Goal: Transaction & Acquisition: Purchase product/service

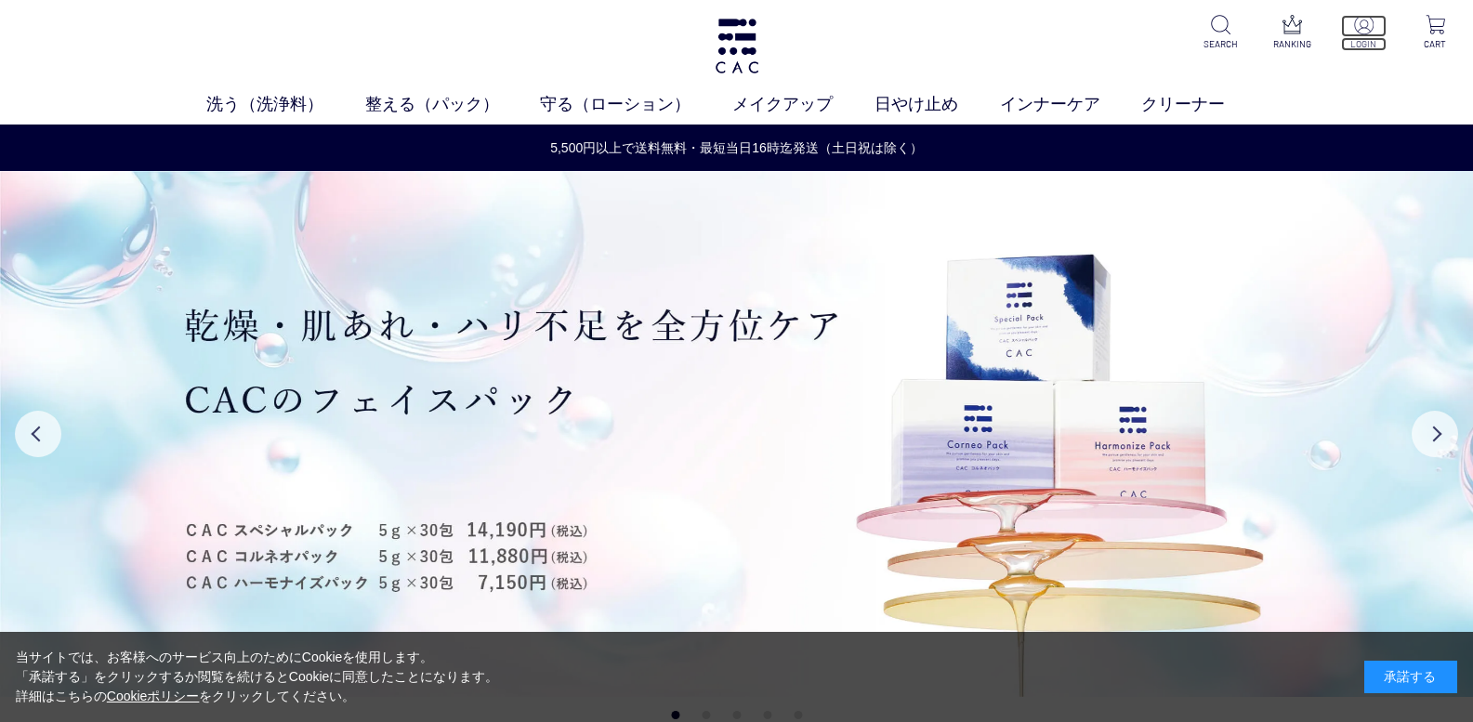
click at [1359, 36] on p at bounding box center [1364, 26] width 46 height 22
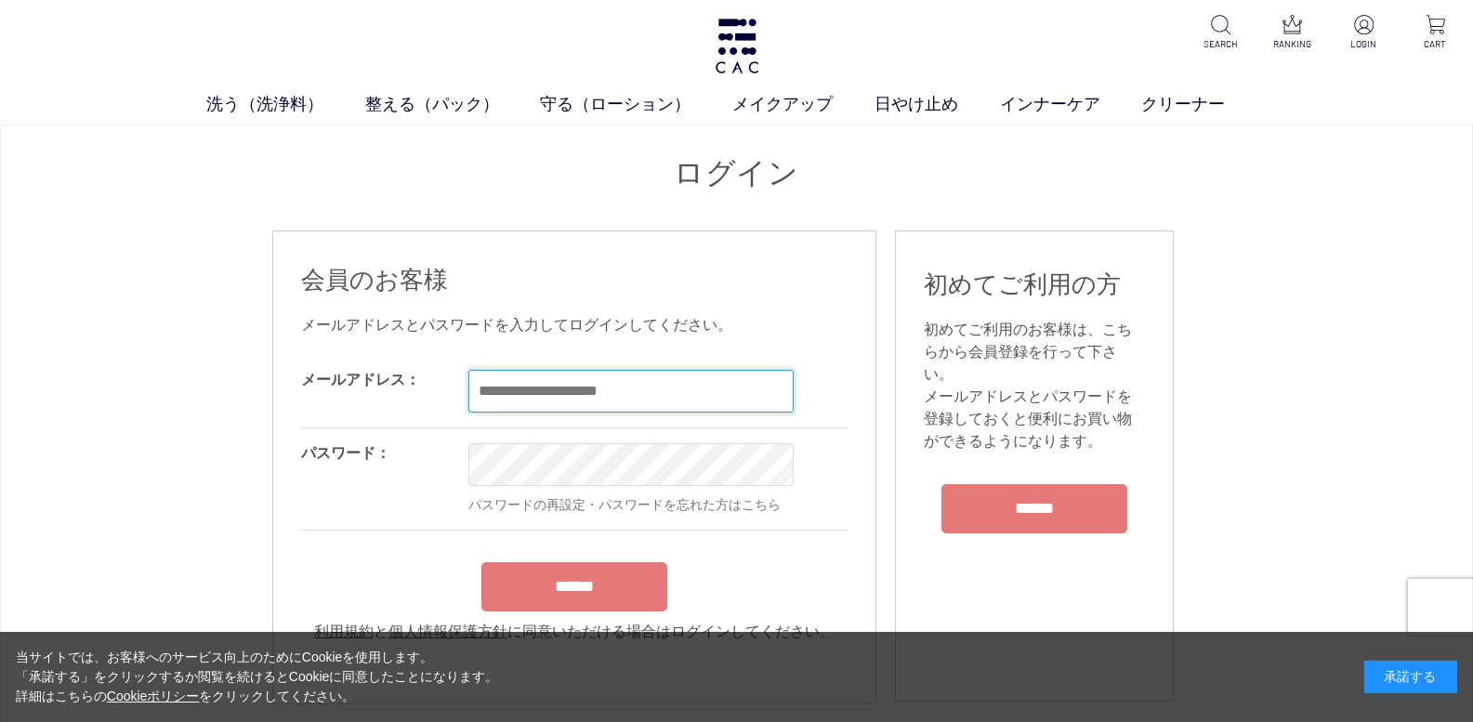
type input "**********"
drag, startPoint x: 557, startPoint y: 574, endPoint x: 556, endPoint y: 520, distance: 53.9
click at [557, 575] on form "**********" at bounding box center [574, 499] width 546 height 288
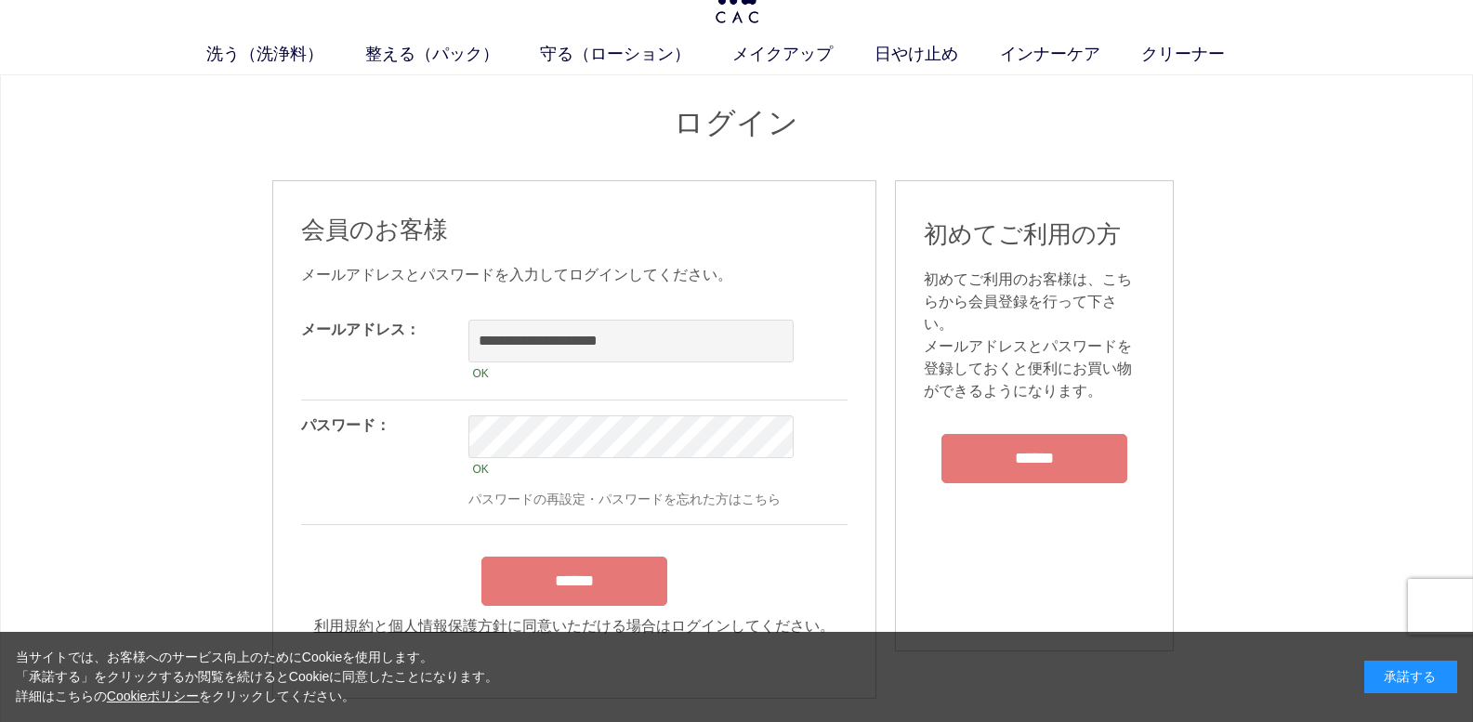
scroll to position [124, 0]
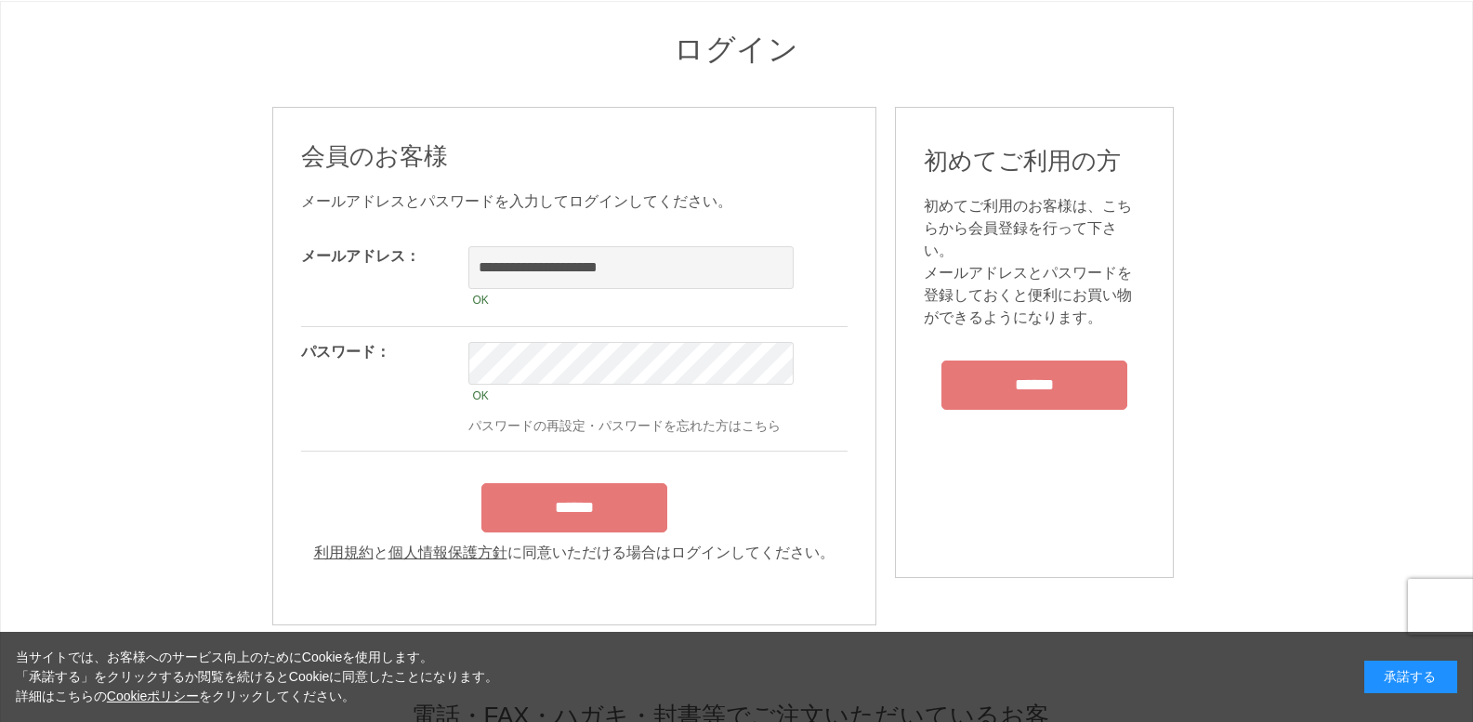
click at [587, 520] on input "******" at bounding box center [574, 507] width 186 height 49
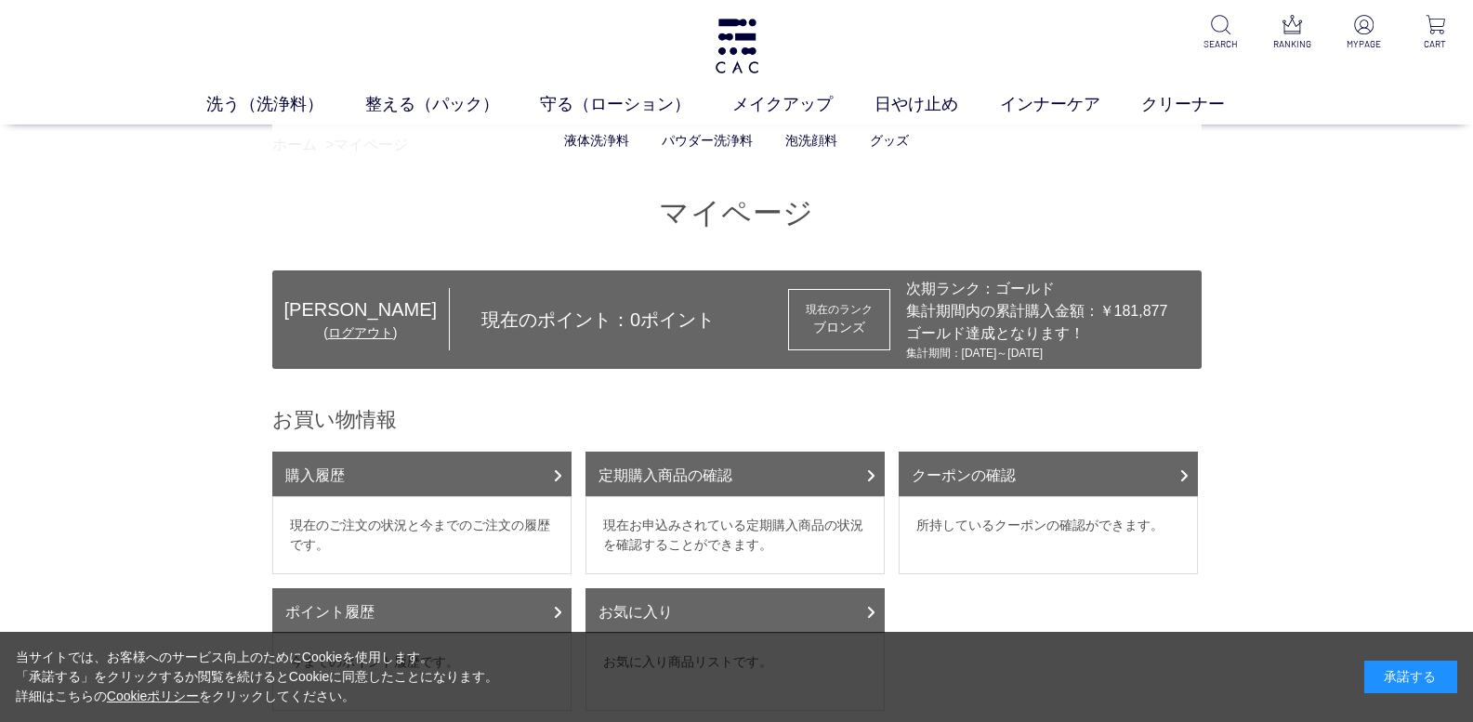
click at [287, 143] on ul "液体洗浄料 パウダー洗浄料 泡洗顔料 グッズ" at bounding box center [736, 141] width 929 height 46
click at [306, 152] on link "ホーム" at bounding box center [294, 145] width 45 height 16
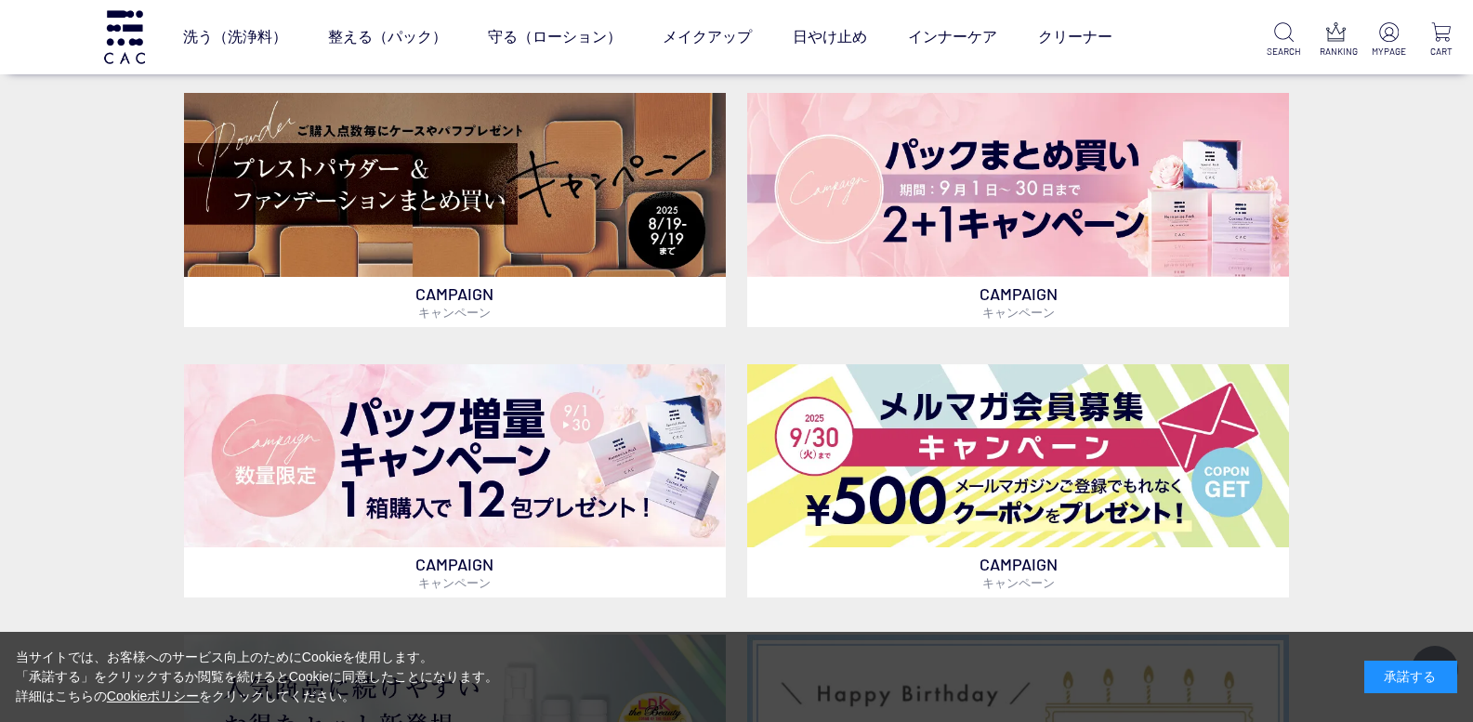
scroll to position [248, 0]
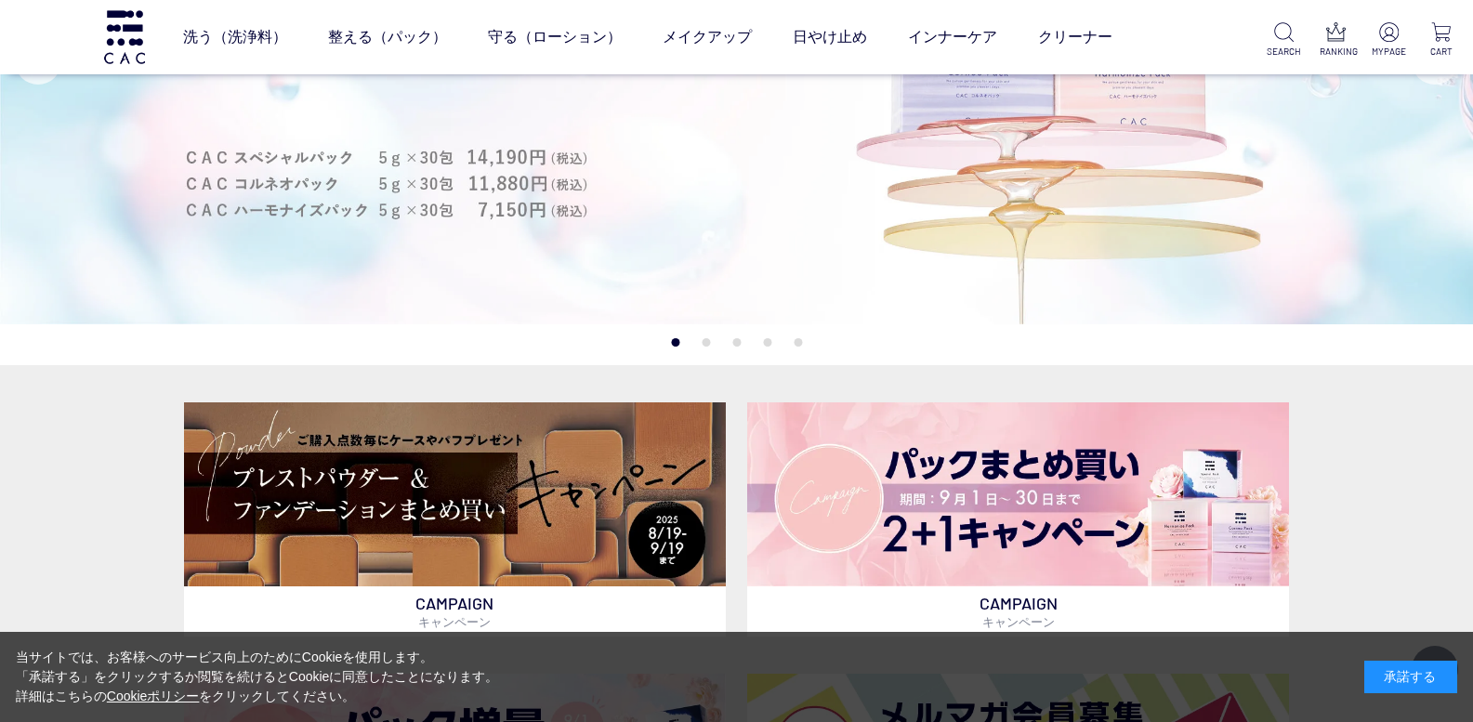
click at [528, 270] on img at bounding box center [736, 61] width 1473 height 526
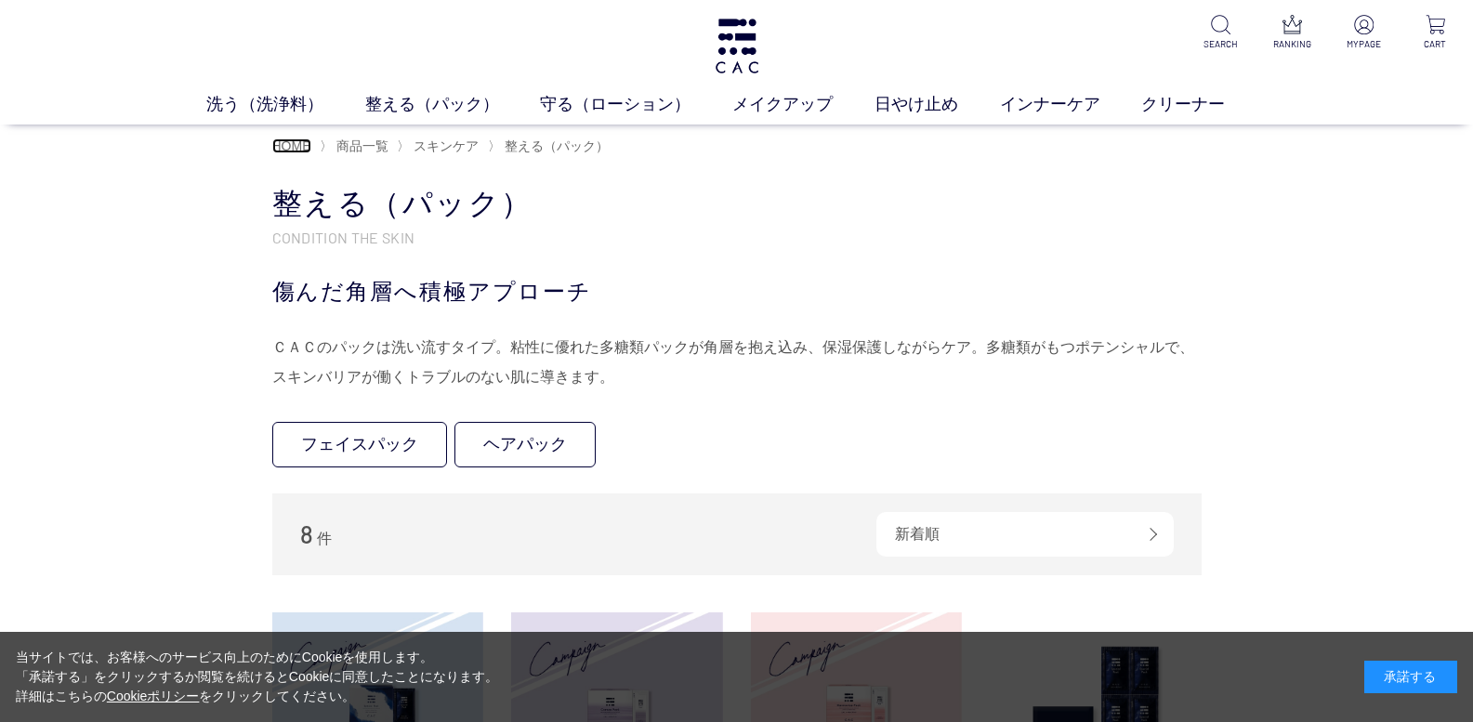
drag, startPoint x: 285, startPoint y: 148, endPoint x: 330, endPoint y: 169, distance: 49.5
click at [285, 148] on span "HOME" at bounding box center [291, 145] width 39 height 15
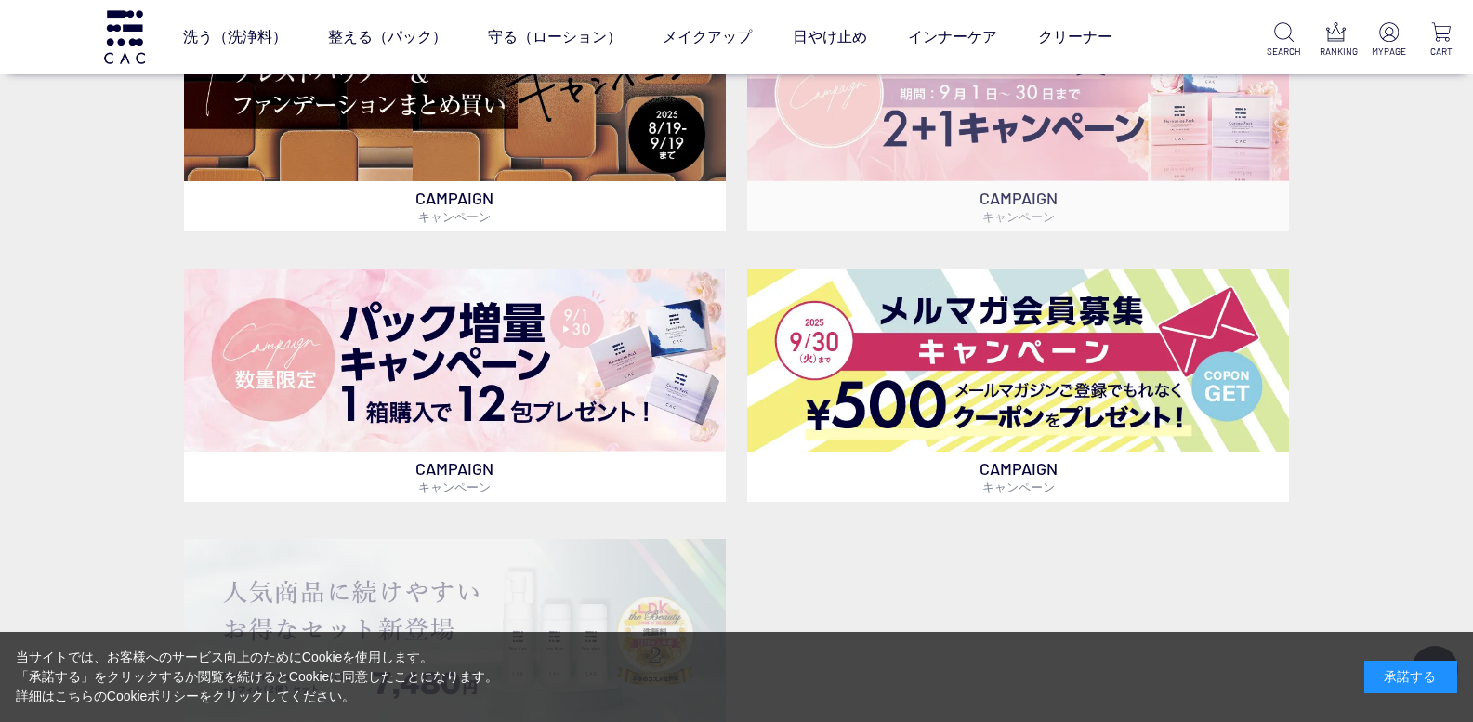
scroll to position [495, 0]
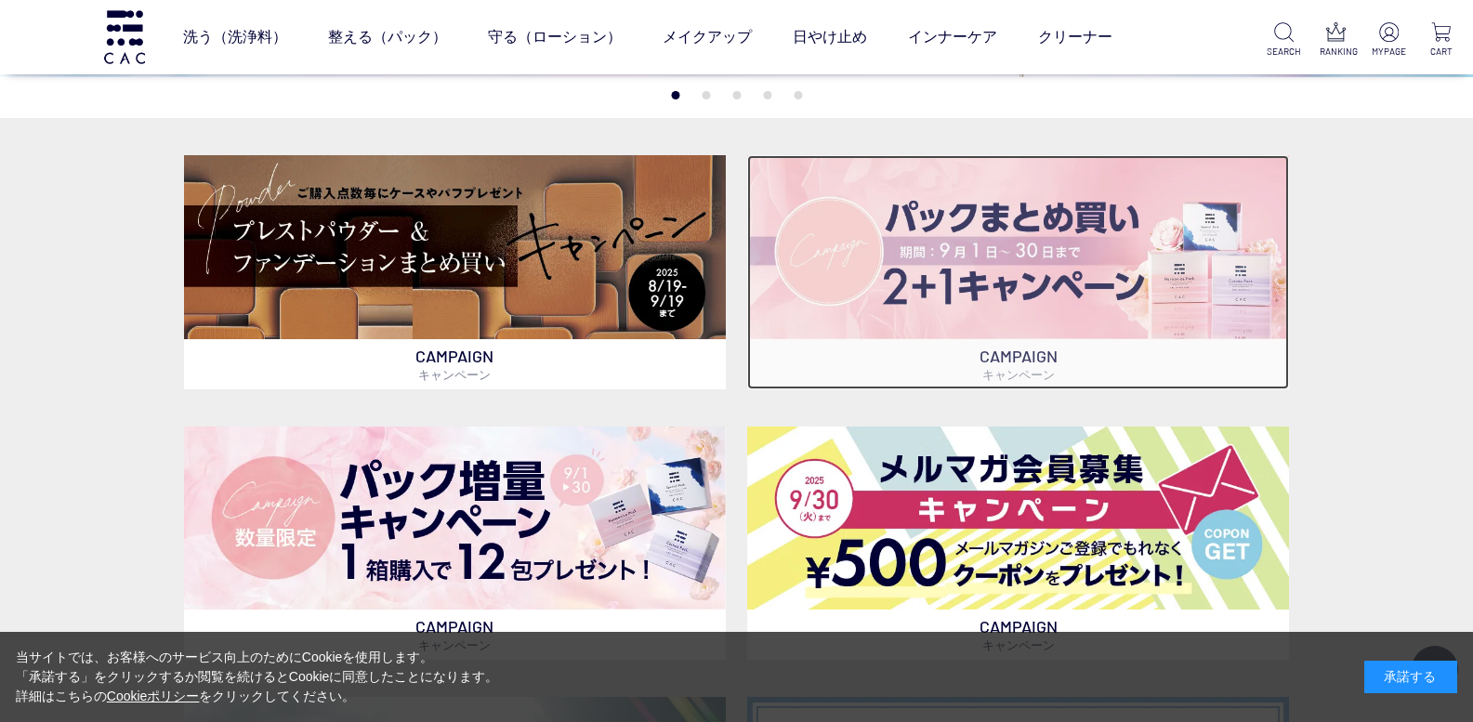
click at [1144, 340] on p "CAMPAIGN キャンペーン" at bounding box center [1018, 364] width 542 height 50
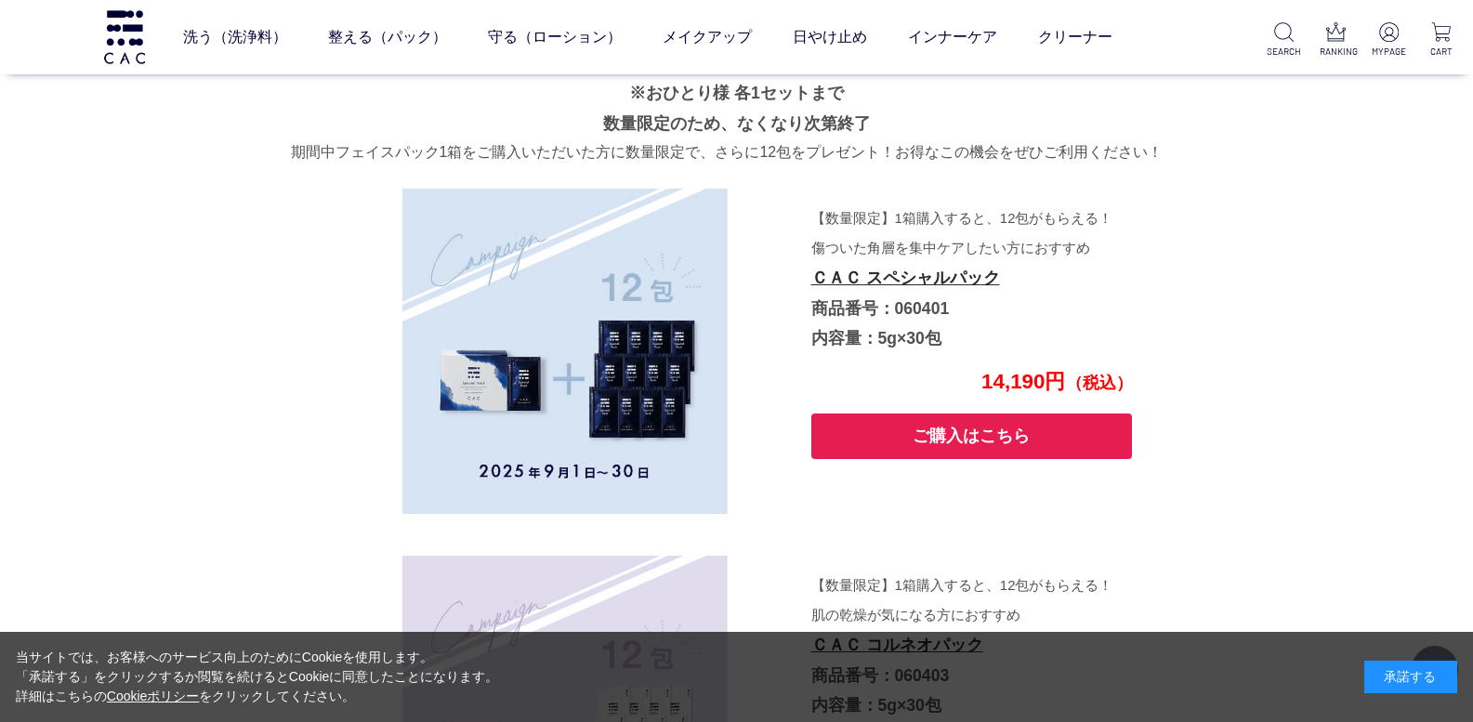
scroll to position [5442, 0]
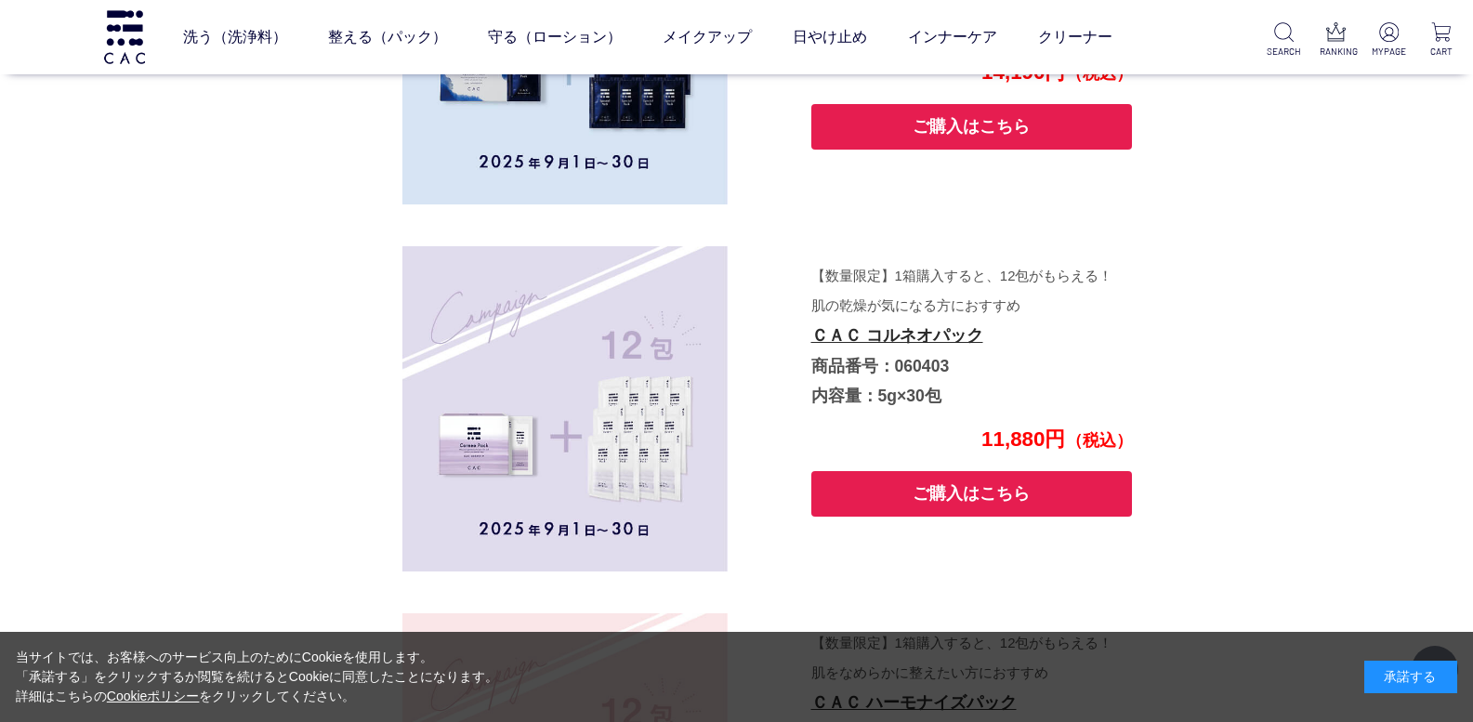
click at [966, 493] on button "ご購入はこちら" at bounding box center [972, 494] width 322 height 46
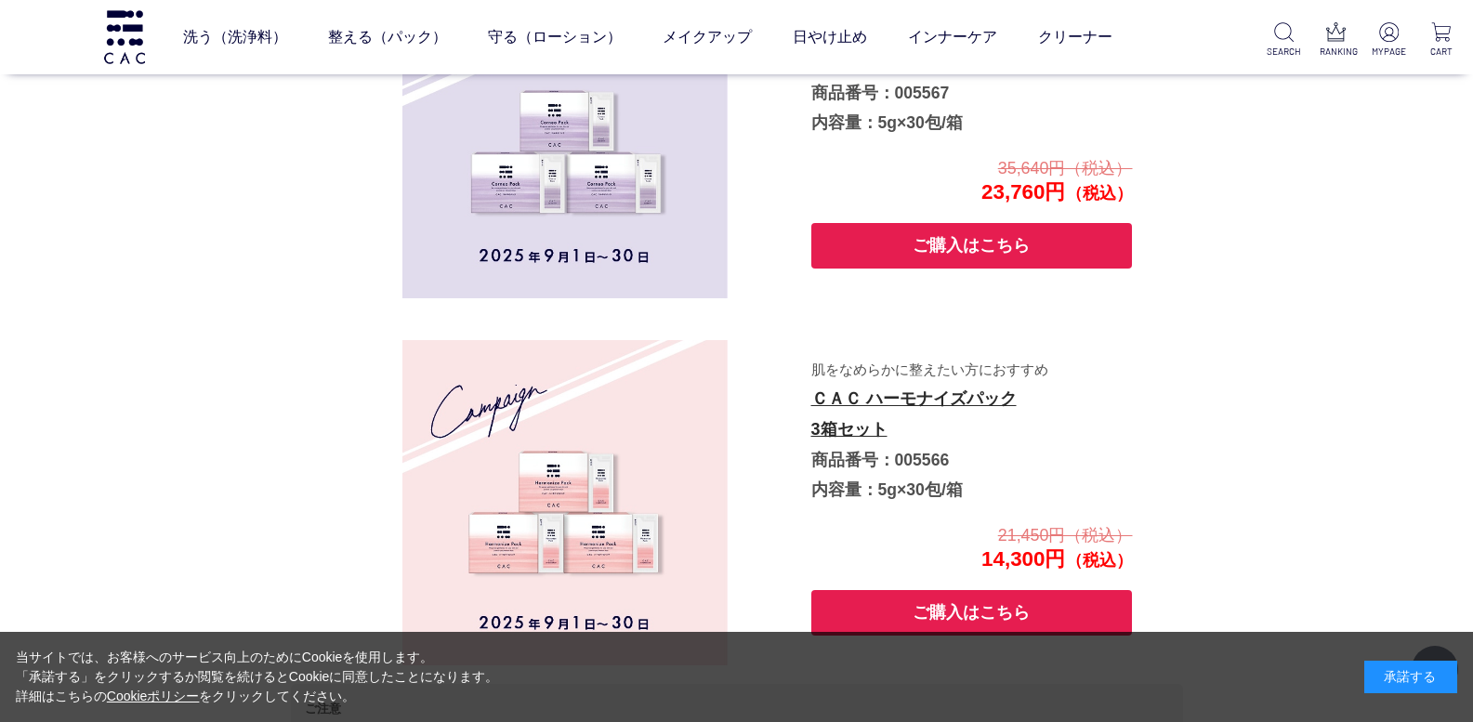
scroll to position [3398, 0]
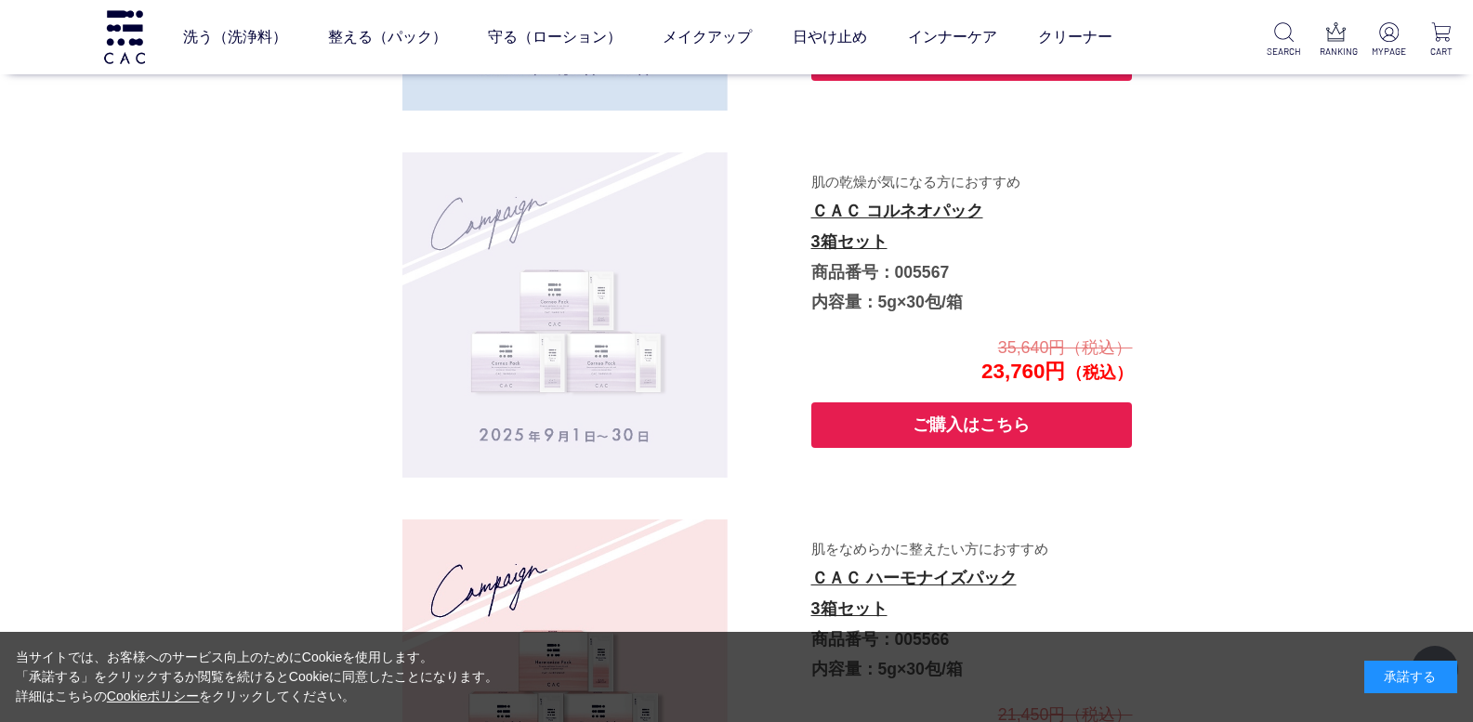
click at [608, 292] on img at bounding box center [564, 314] width 325 height 325
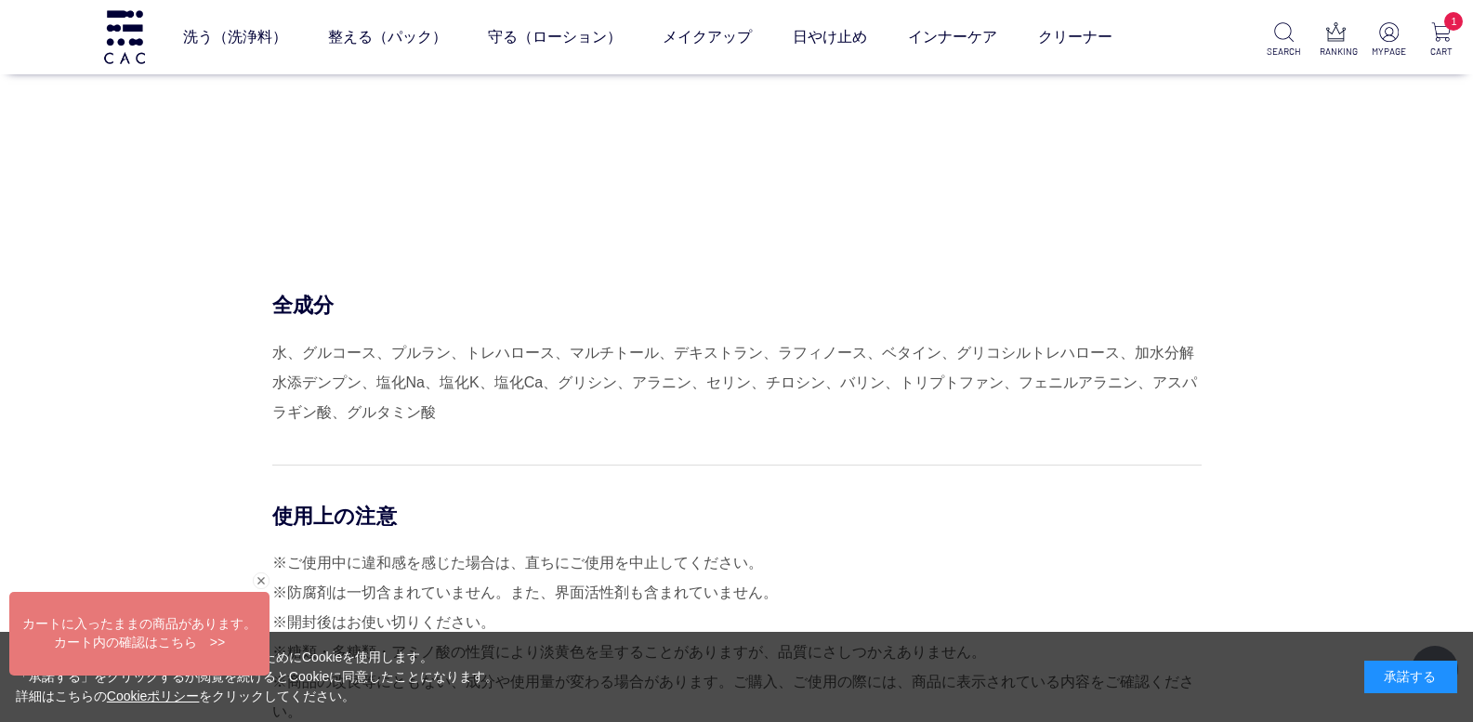
scroll to position [7497, 0]
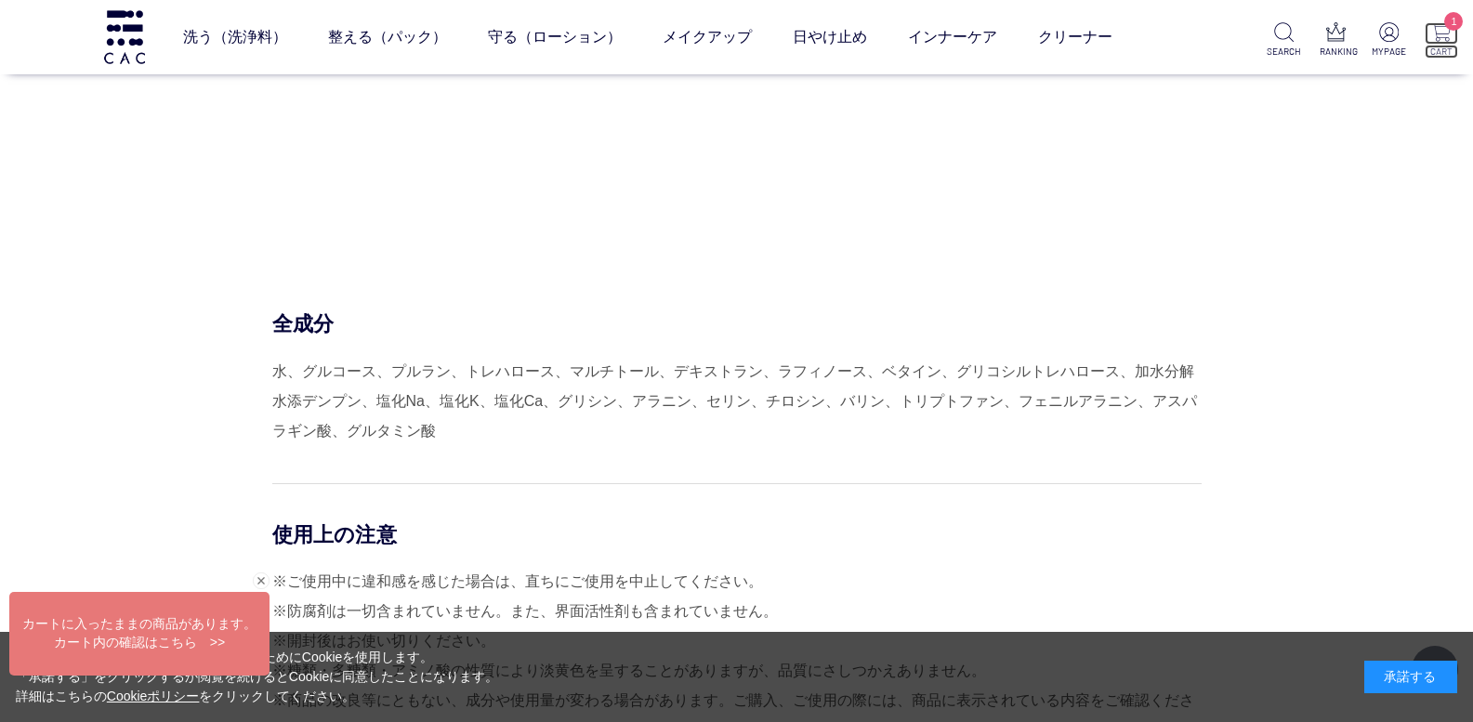
click at [1444, 33] on img at bounding box center [1441, 32] width 20 height 20
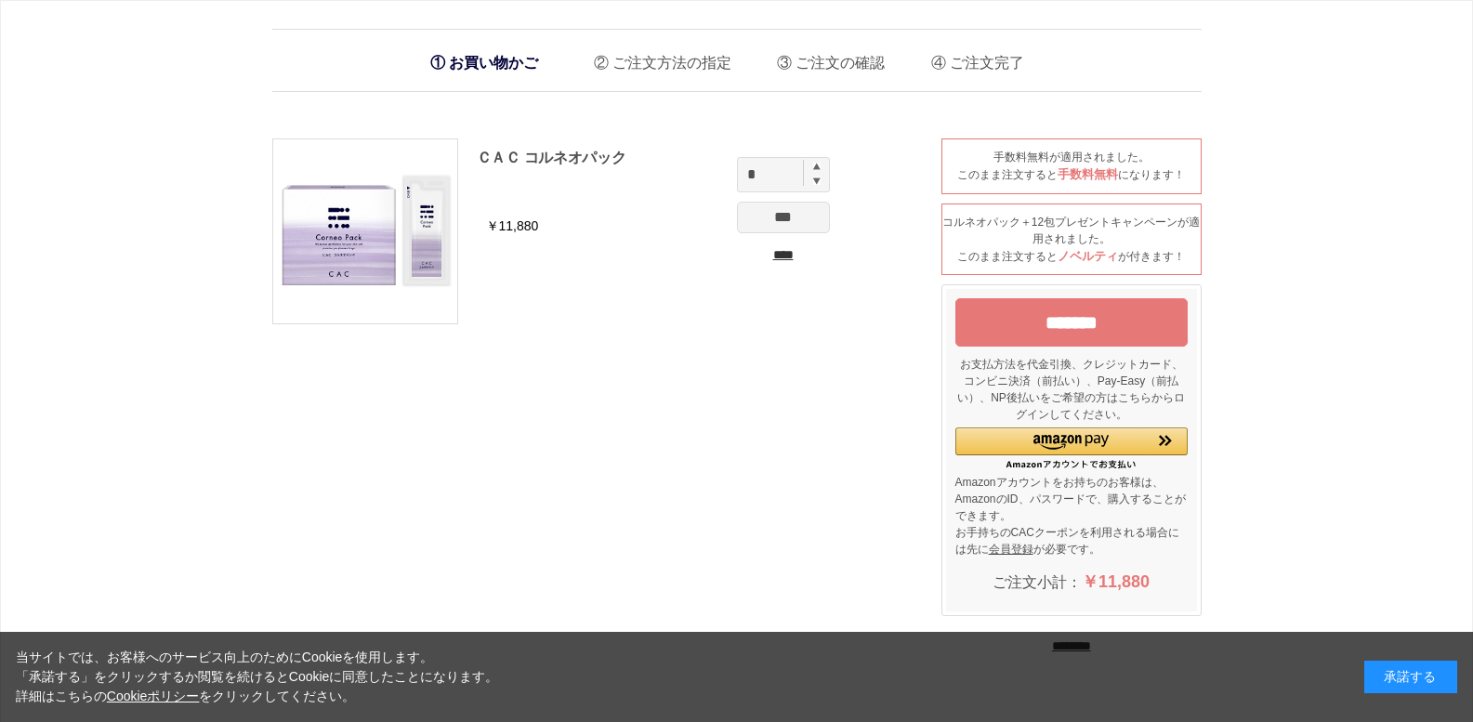
click at [795, 255] on input "****" at bounding box center [783, 255] width 93 height 20
